Goal: Obtain resource: Download file/media

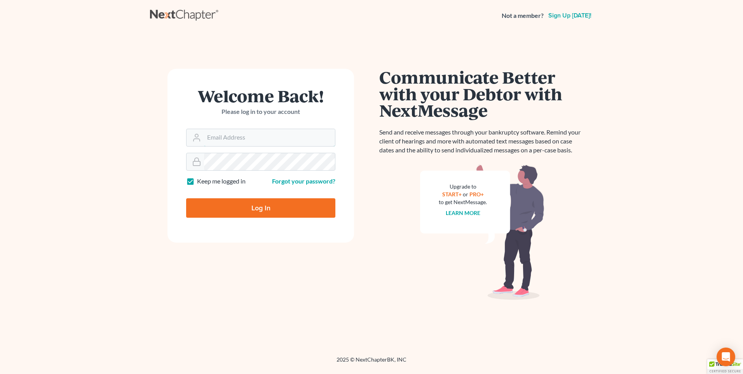
type input "[PERSON_NAME][EMAIL_ADDRESS][DOMAIN_NAME]"
click at [275, 211] on input "Log In" at bounding box center [260, 207] width 149 height 19
type input "Thinking..."
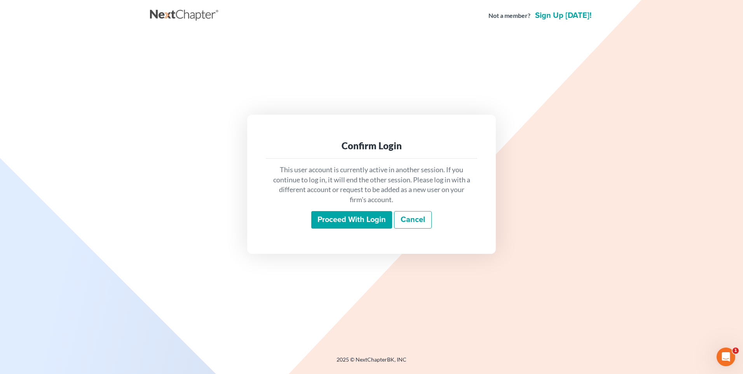
click at [336, 216] on input "Proceed with login" at bounding box center [351, 220] width 81 height 18
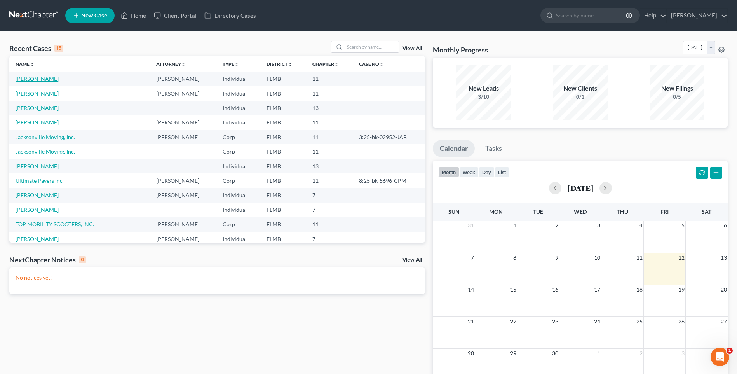
click at [40, 78] on link "[PERSON_NAME]" at bounding box center [37, 78] width 43 height 7
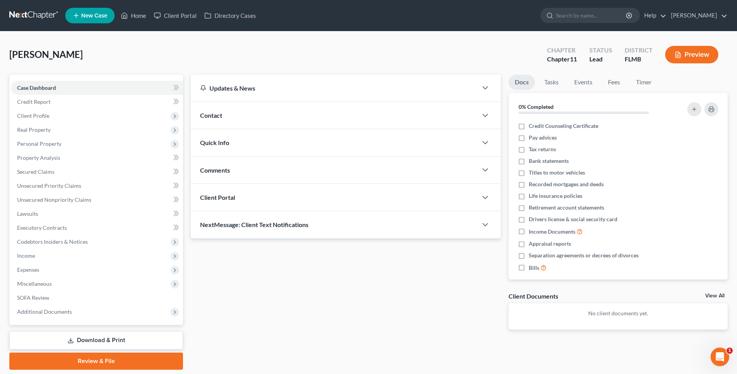
click at [109, 362] on link "Review & File" at bounding box center [96, 360] width 174 height 17
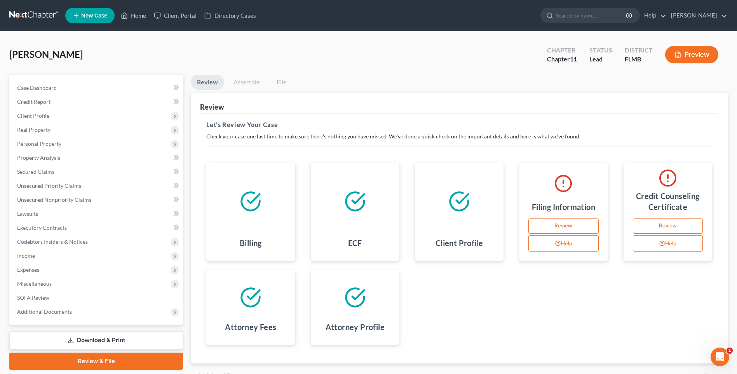
click at [550, 226] on link "Review" at bounding box center [563, 226] width 70 height 16
select select "0"
select select "1"
select select "9"
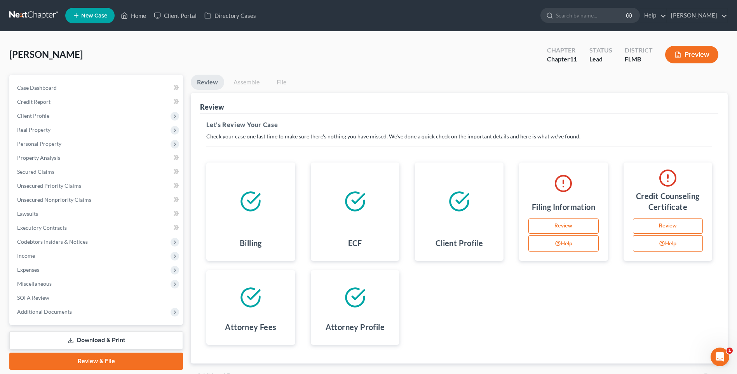
click at [140, 360] on link "Review & File" at bounding box center [96, 360] width 174 height 17
click at [82, 359] on link "Review & File" at bounding box center [96, 360] width 174 height 17
click at [92, 360] on link "Review & File" at bounding box center [96, 360] width 174 height 17
click at [688, 51] on button "Preview" at bounding box center [691, 54] width 53 height 17
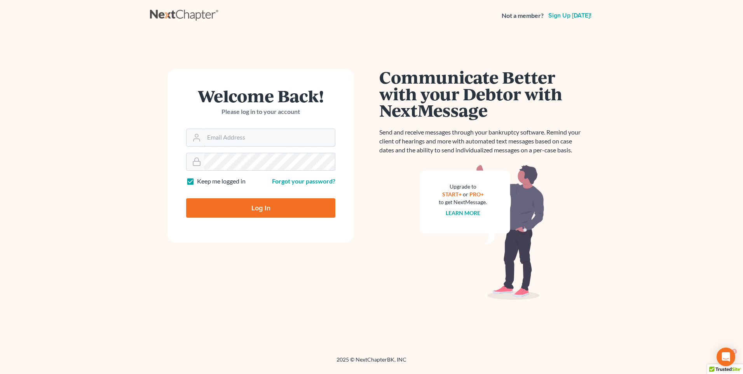
type input "karon@jennislaw.com"
click at [256, 211] on input "Log In" at bounding box center [260, 207] width 149 height 19
type input "Thinking..."
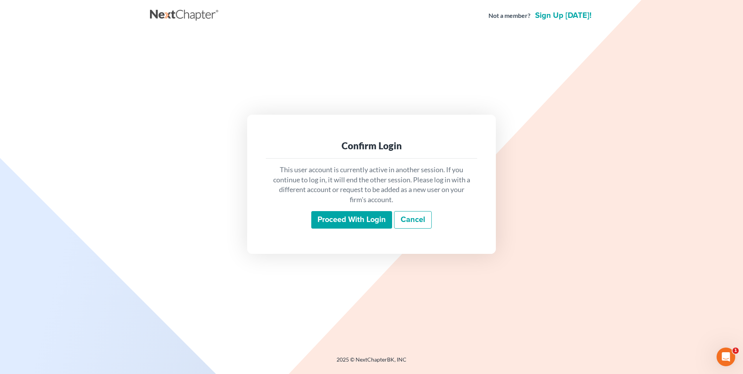
click at [326, 223] on input "Proceed with login" at bounding box center [351, 220] width 81 height 18
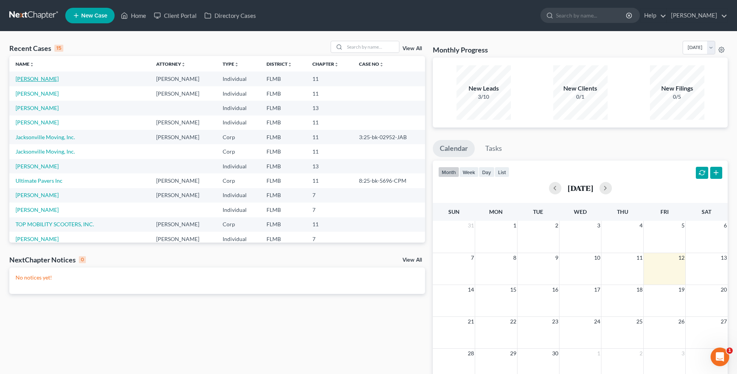
click at [35, 80] on link "Pertile, Richard" at bounding box center [37, 78] width 43 height 7
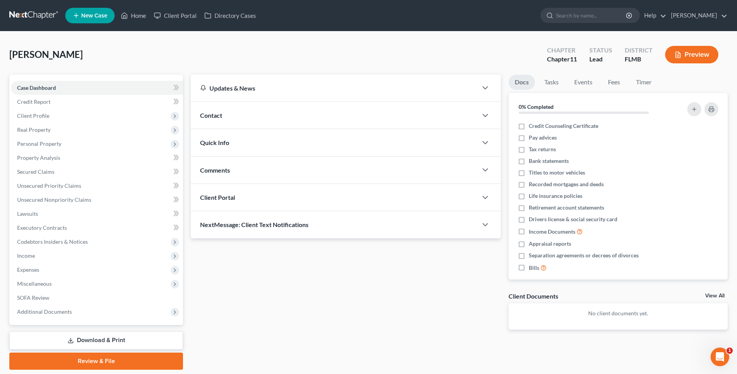
click at [83, 340] on link "Download & Print" at bounding box center [96, 340] width 174 height 18
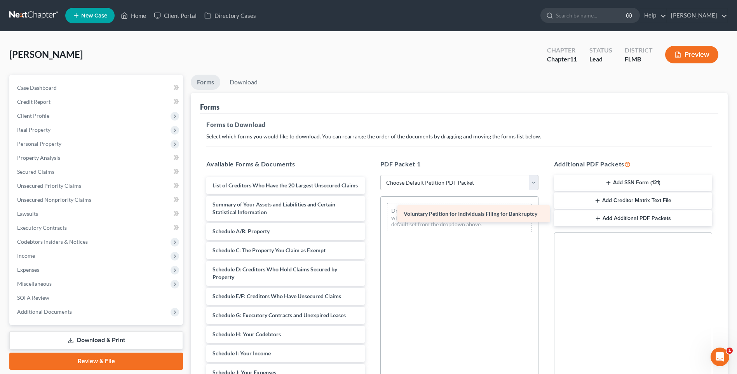
drag, startPoint x: 256, startPoint y: 186, endPoint x: 445, endPoint y: 207, distance: 190.0
click at [371, 207] on div "Voluntary Petition for Individuals Filing for Bankruptcy Voluntary Petition for…" at bounding box center [285, 353] width 171 height 353
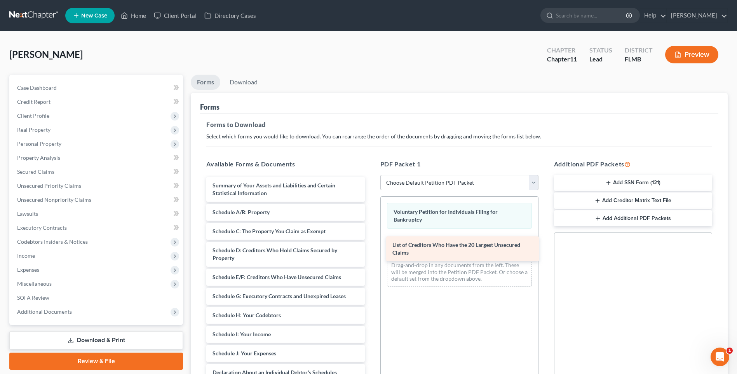
drag, startPoint x: 283, startPoint y: 191, endPoint x: 464, endPoint y: 247, distance: 189.7
click at [371, 249] on div "List of Creditors Who Have the 20 Largest Unsecured Claims List of Creditors Wh…" at bounding box center [285, 344] width 171 height 334
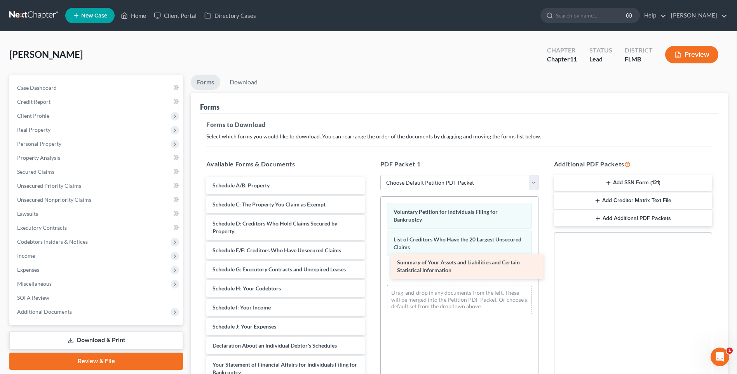
drag, startPoint x: 262, startPoint y: 189, endPoint x: 447, endPoint y: 266, distance: 200.4
click at [371, 266] on div "Summary of Your Assets and Liabilities and Certain Statistical Information Summ…" at bounding box center [285, 330] width 171 height 307
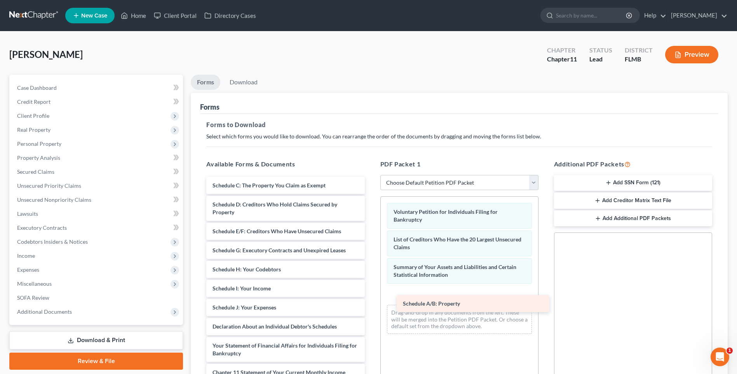
drag, startPoint x: 257, startPoint y: 185, endPoint x: 447, endPoint y: 303, distance: 224.0
click at [371, 303] on div "Schedule A/B: Property Schedule A/B: Property Schedule C: The Property You Clai…" at bounding box center [285, 321] width 171 height 288
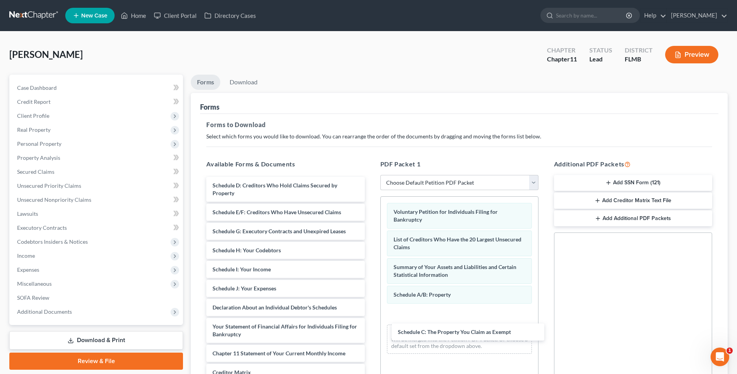
drag, startPoint x: 251, startPoint y: 186, endPoint x: 432, endPoint y: 326, distance: 228.8
click at [371, 333] on div "Schedule C: The Property You Claim as Exempt Schedule C: The Property You Claim…" at bounding box center [285, 311] width 171 height 269
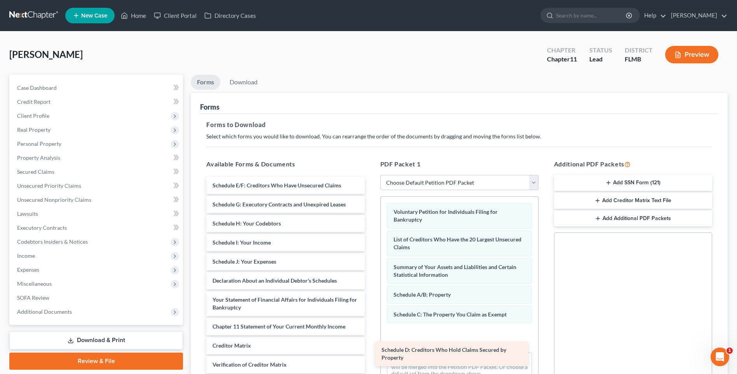
drag, startPoint x: 262, startPoint y: 191, endPoint x: 435, endPoint y: 345, distance: 232.0
click at [371, 346] on div "Schedule D: Creditors Who Hold Claims Secured by Property Schedule D: Creditors…" at bounding box center [285, 298] width 171 height 242
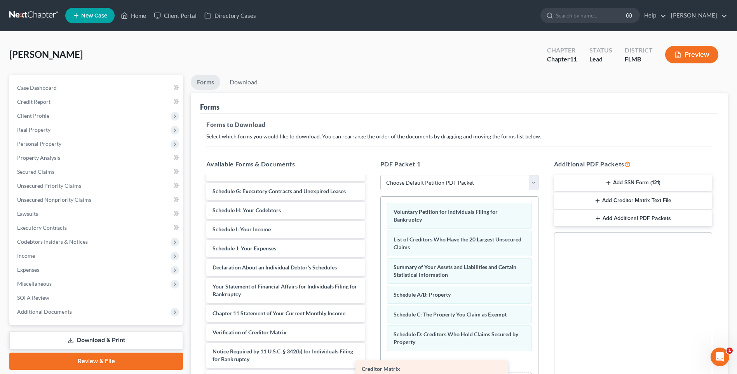
scroll to position [13, 0]
drag, startPoint x: 251, startPoint y: 314, endPoint x: 432, endPoint y: 363, distance: 187.9
click at [371, 363] on div "Creditor Matrix Schedule E/F: Creditors Who Have Unsecured Claims Schedule G: E…" at bounding box center [285, 275] width 171 height 223
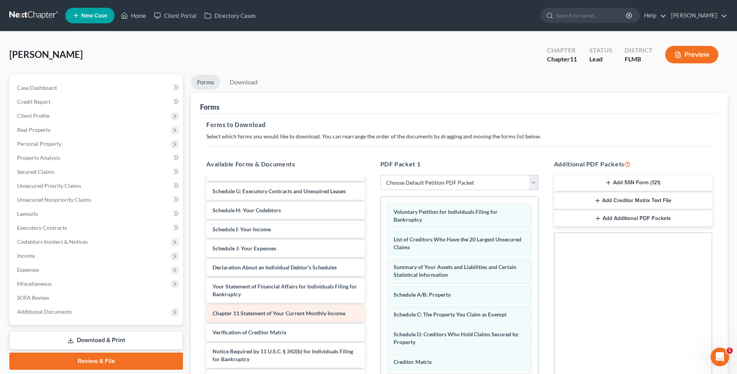
click at [251, 313] on span "Chapter 11 Statement of Your Current Monthly Income" at bounding box center [278, 313] width 133 height 7
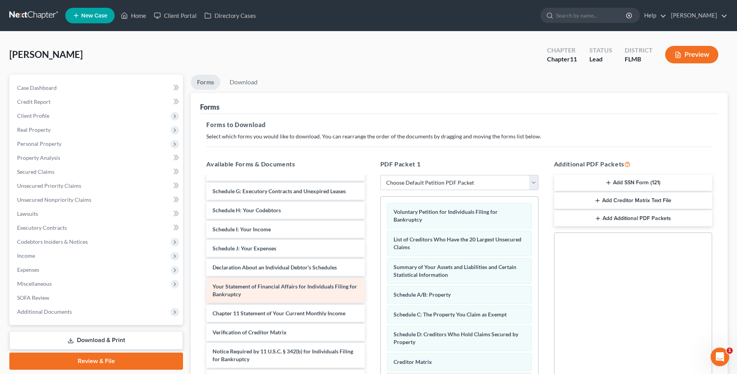
click at [256, 289] on div "Your Statement of Financial Affairs for Individuals Filing for Bankruptcy" at bounding box center [285, 290] width 158 height 25
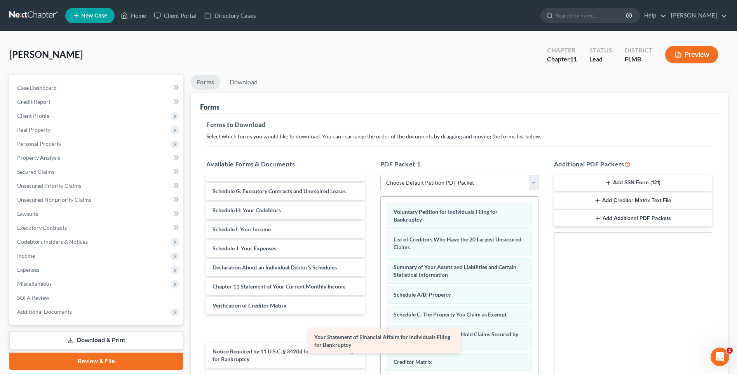
scroll to position [0, 0]
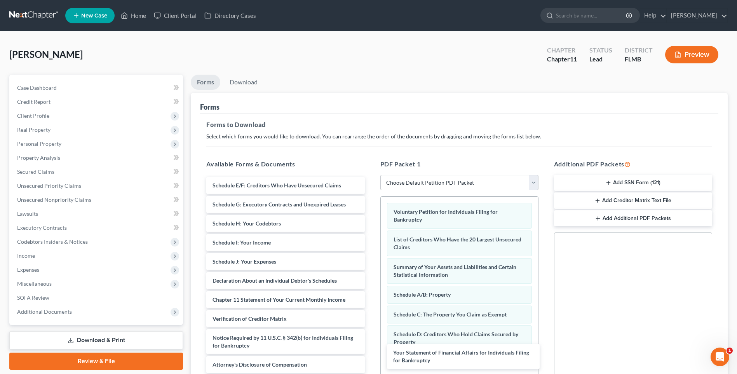
drag, startPoint x: 252, startPoint y: 287, endPoint x: 433, endPoint y: 352, distance: 192.2
click at [371, 352] on div "Your Statement of Financial Affairs for Individuals Filing for Bankruptcy Sched…" at bounding box center [285, 275] width 171 height 196
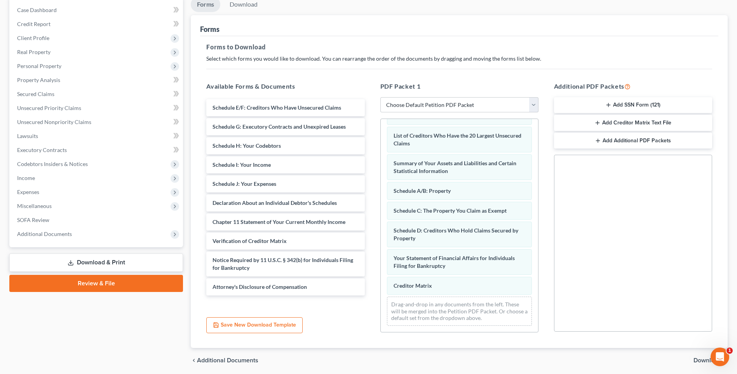
scroll to position [106, 0]
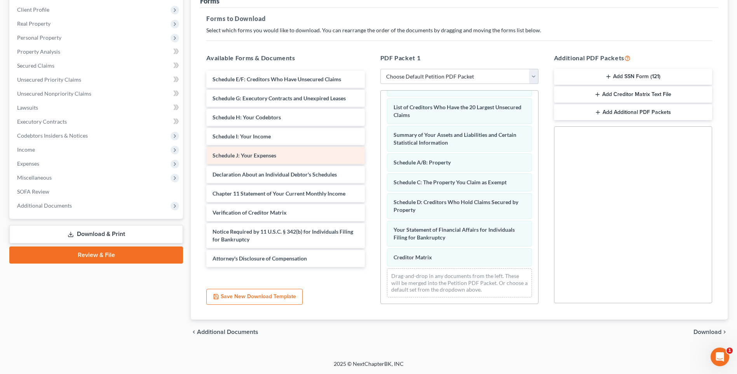
click at [249, 155] on span "Schedule J: Your Expenses" at bounding box center [244, 155] width 64 height 7
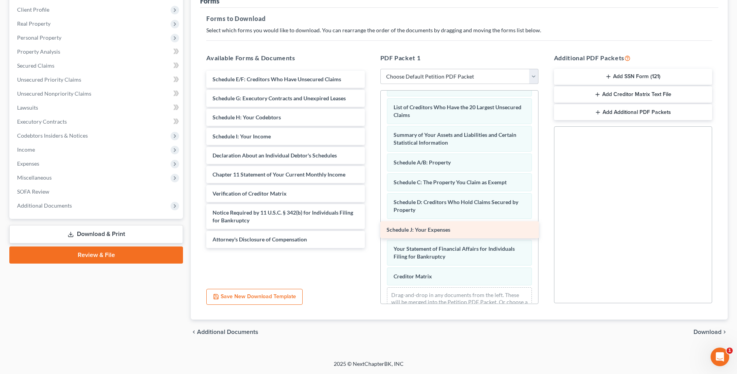
drag, startPoint x: 242, startPoint y: 156, endPoint x: 413, endPoint y: 229, distance: 185.9
click at [371, 229] on div "Schedule J: Your Expenses Schedule E/F: Creditors Who Have Unsecured Claims Sch…" at bounding box center [285, 159] width 171 height 177
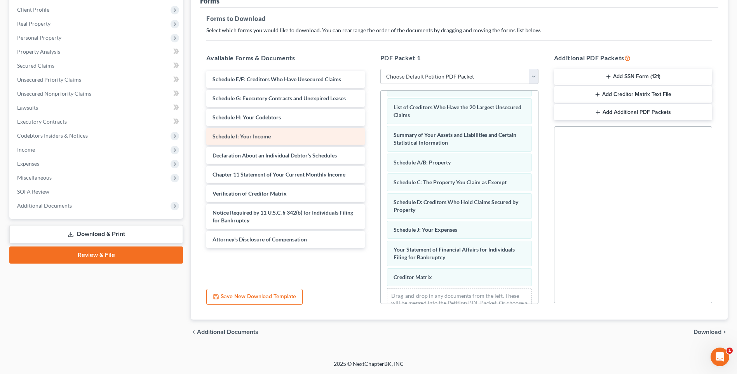
click at [263, 136] on span "Schedule I: Your Income" at bounding box center [241, 136] width 58 height 7
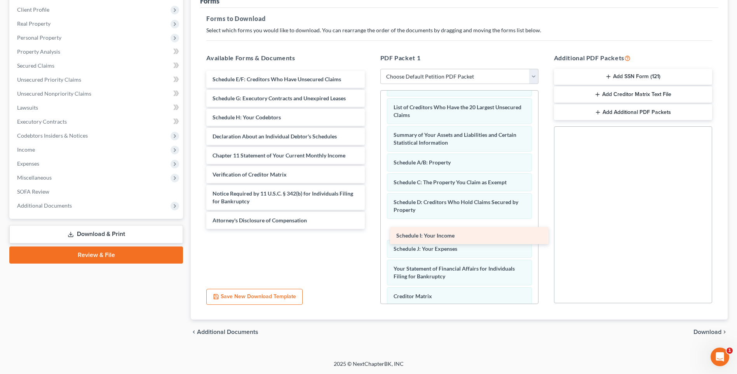
drag, startPoint x: 249, startPoint y: 136, endPoint x: 433, endPoint y: 235, distance: 209.1
click at [371, 229] on div "Schedule I: Your Income Schedule E/F: Creditors Who Have Unsecured Claims Sched…" at bounding box center [285, 150] width 171 height 158
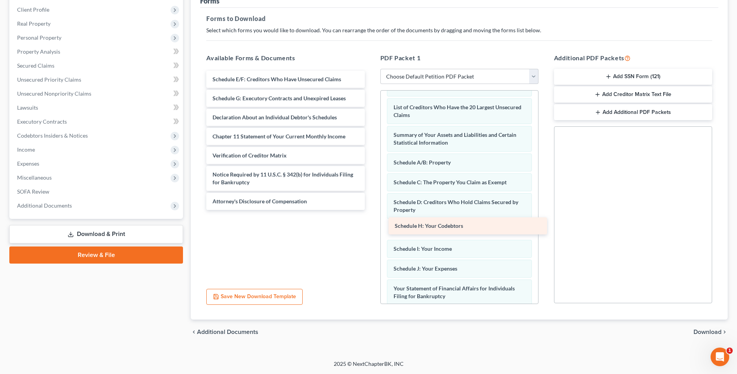
drag, startPoint x: 250, startPoint y: 115, endPoint x: 432, endPoint y: 224, distance: 212.0
click at [371, 210] on div "Schedule H: Your Codebtors Schedule E/F: Creditors Who Have Unsecured Claims Sc…" at bounding box center [285, 140] width 171 height 139
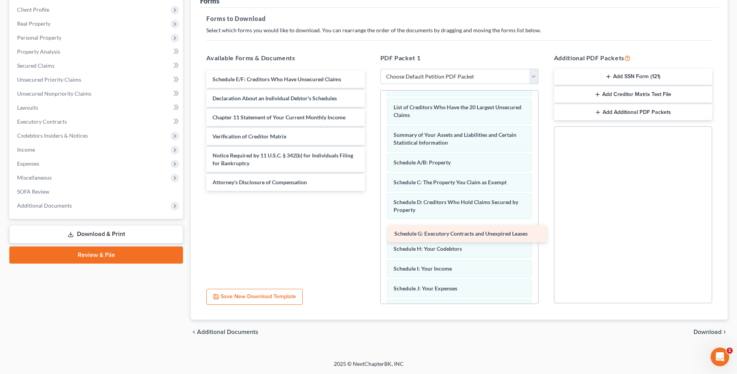
drag, startPoint x: 253, startPoint y: 95, endPoint x: 434, endPoint y: 230, distance: 226.3
click at [371, 191] on div "Schedule G: Executory Contracts and Unexpired Leases Schedule E/F: Creditors Wh…" at bounding box center [285, 131] width 171 height 120
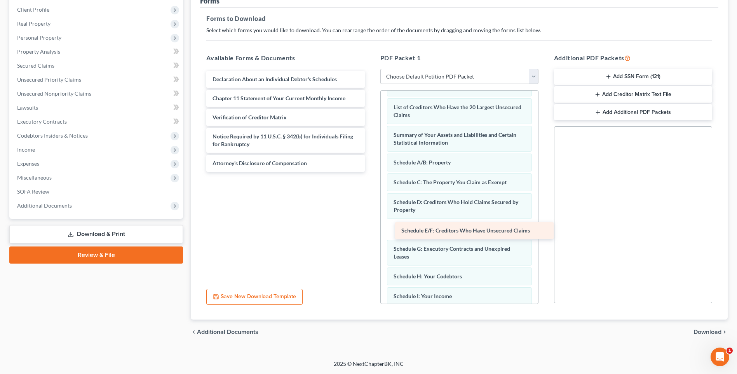
drag, startPoint x: 254, startPoint y: 78, endPoint x: 439, endPoint y: 229, distance: 238.0
click at [371, 172] on div "Schedule E/F: Creditors Who Have Unsecured Claims Schedule E/F: Creditors Who H…" at bounding box center [285, 121] width 171 height 101
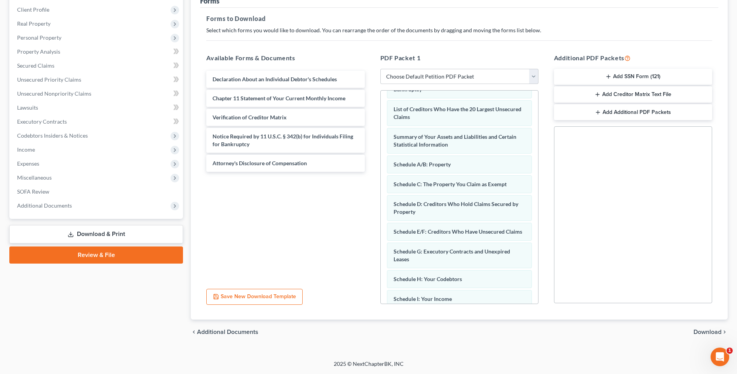
scroll to position [0, 0]
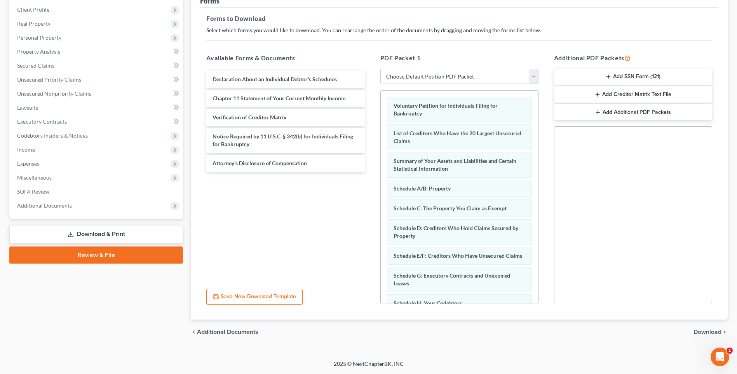
click at [253, 298] on button "Save New Download Template" at bounding box center [254, 297] width 96 height 16
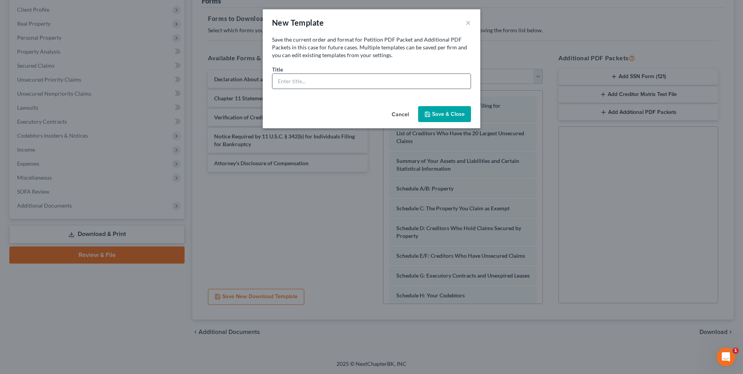
click at [313, 84] on input "text" at bounding box center [371, 81] width 198 height 15
type input "Pertile"
click at [434, 115] on button "Save & Close" at bounding box center [444, 114] width 53 height 16
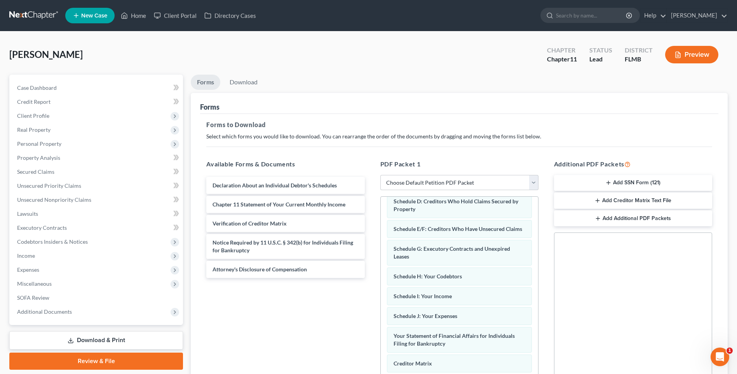
scroll to position [106, 0]
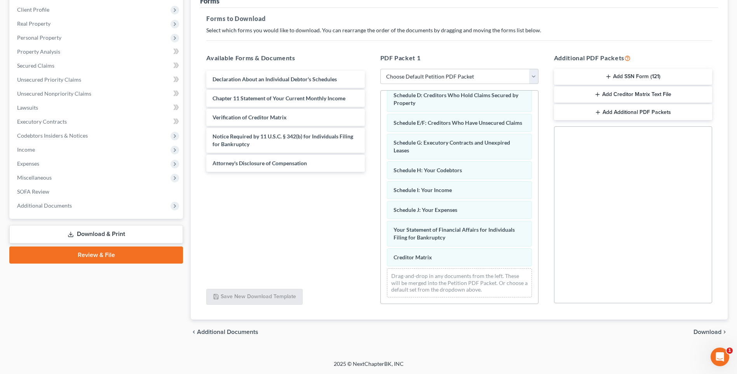
click at [703, 331] on span "Download" at bounding box center [707, 332] width 28 height 6
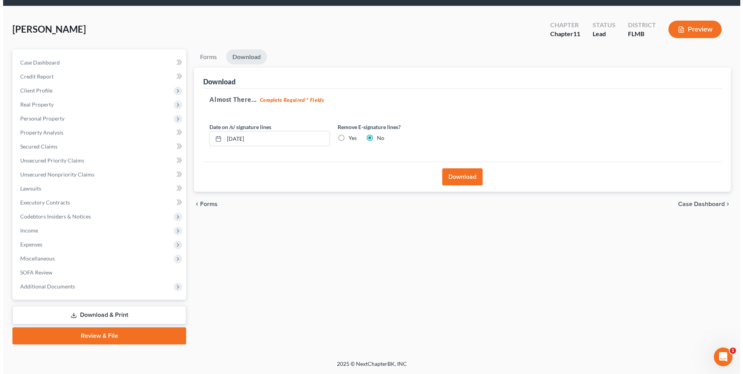
scroll to position [25, 0]
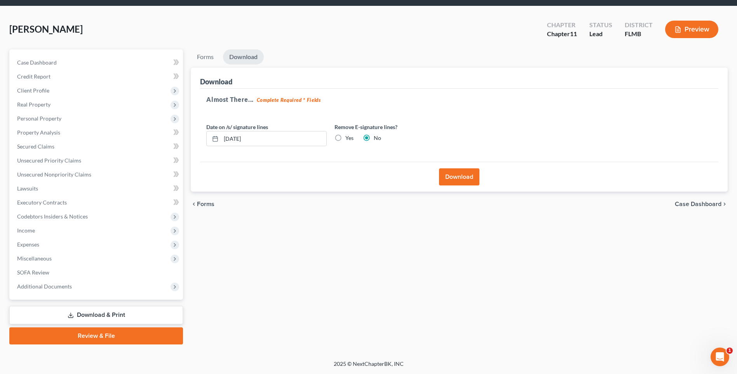
click at [463, 178] on button "Download" at bounding box center [459, 176] width 40 height 17
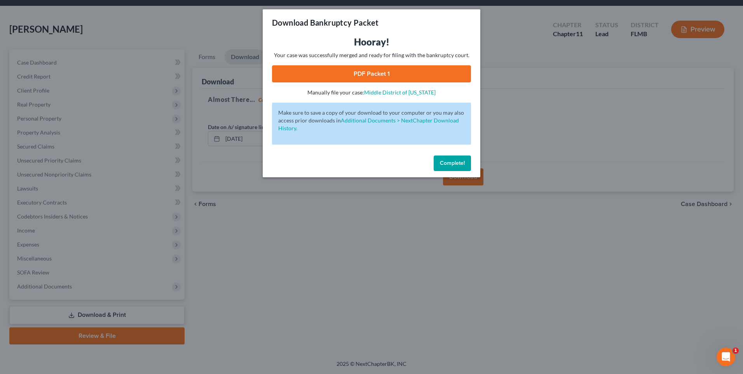
click at [368, 74] on link "PDF Packet 1" at bounding box center [371, 73] width 199 height 17
